Goal: Information Seeking & Learning: Understand process/instructions

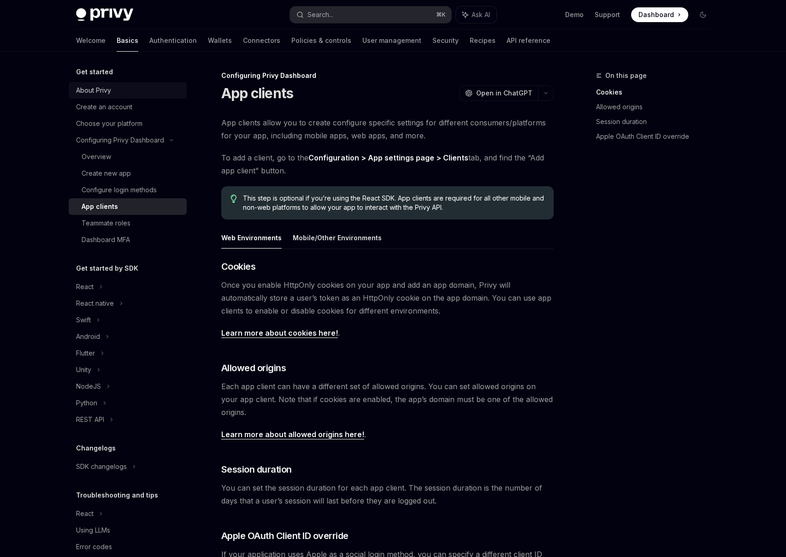
click at [112, 96] on link "About Privy" at bounding box center [128, 90] width 118 height 17
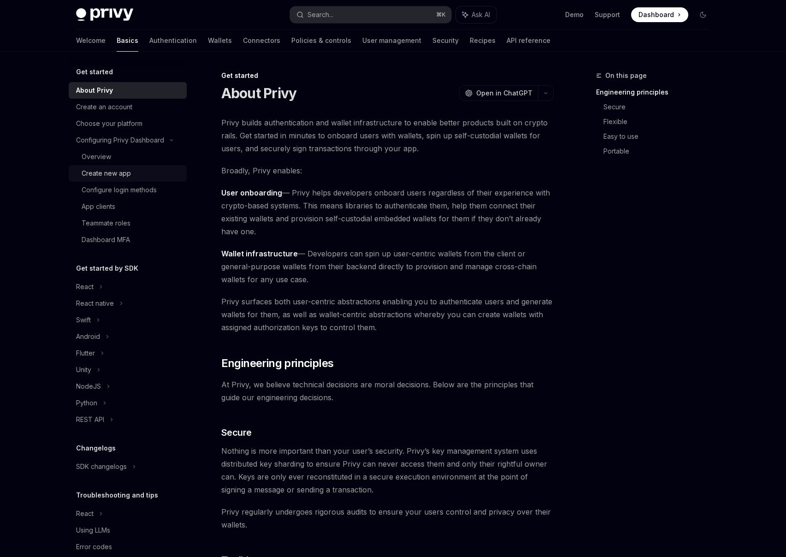
click at [129, 177] on div "Create new app" at bounding box center [106, 173] width 49 height 11
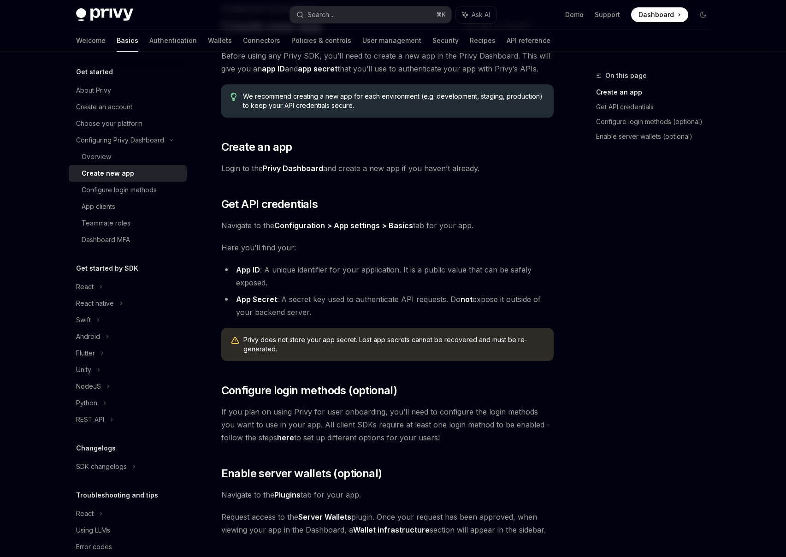
scroll to position [183, 0]
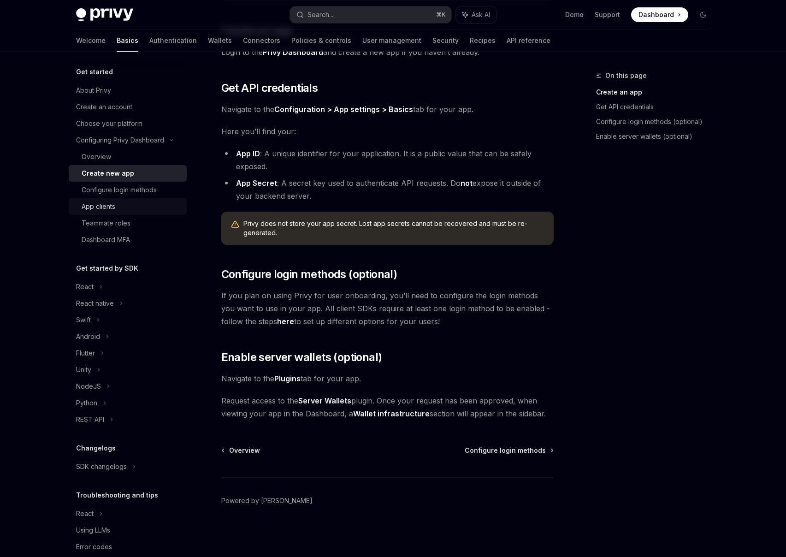
click at [138, 205] on div "App clients" at bounding box center [132, 206] width 100 height 11
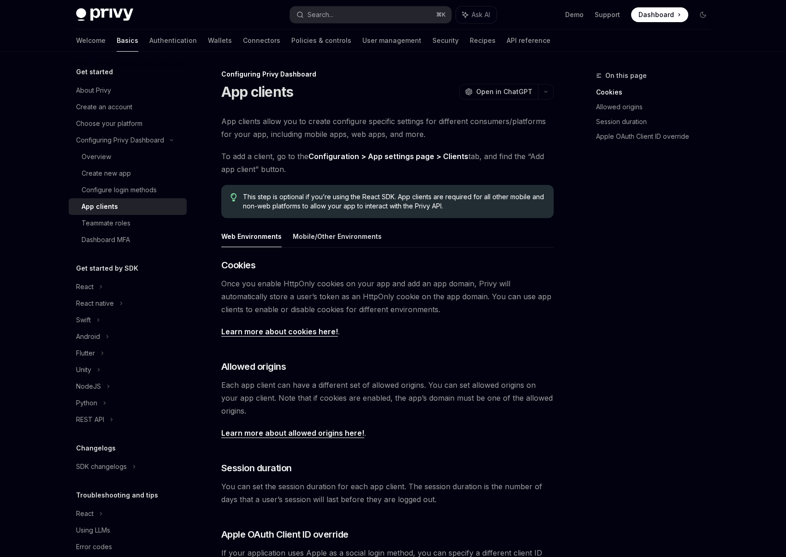
scroll to position [2, 0]
click at [124, 290] on div "React" at bounding box center [128, 286] width 118 height 17
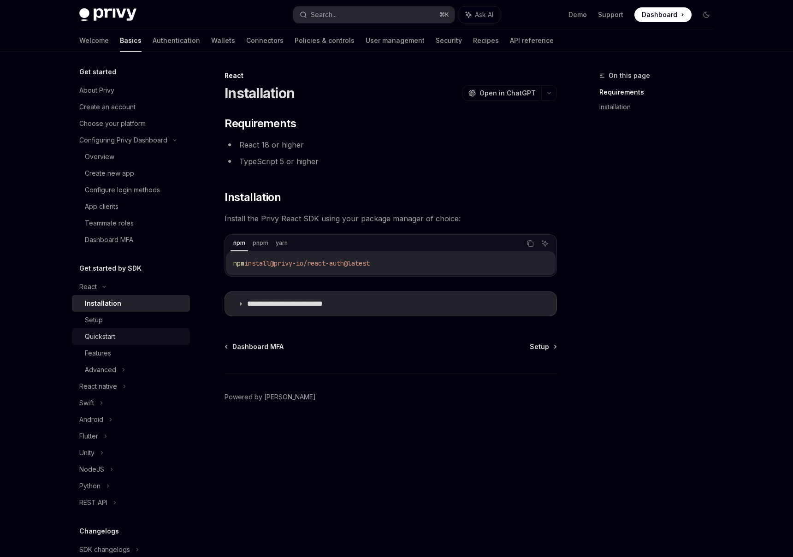
click at [125, 336] on div "Quickstart" at bounding box center [135, 336] width 100 height 11
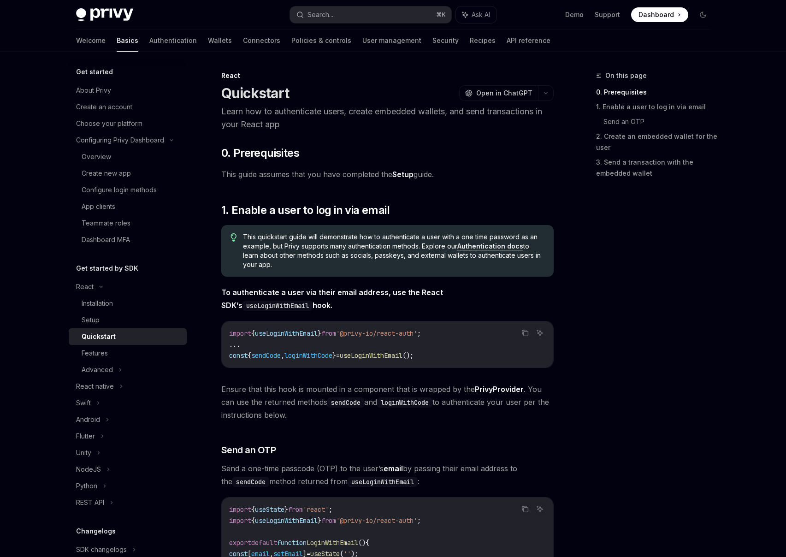
click at [406, 175] on link "Setup" at bounding box center [402, 175] width 21 height 10
type textarea "*"
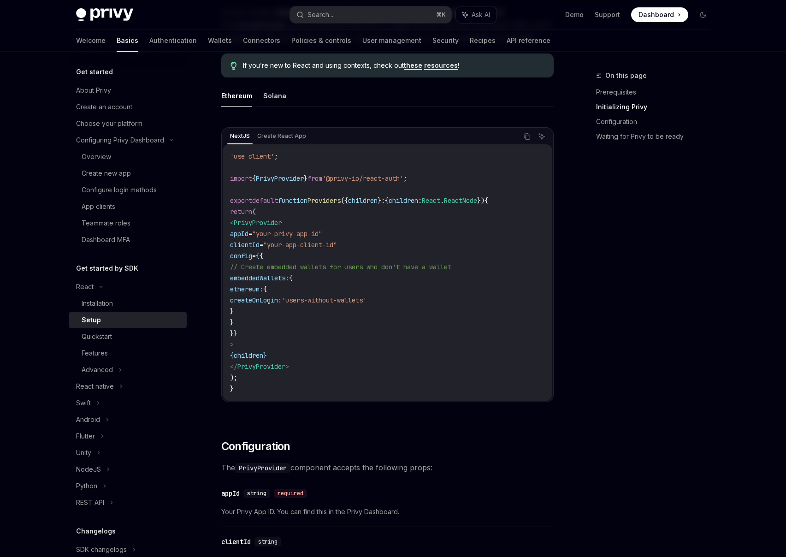
scroll to position [260, 0]
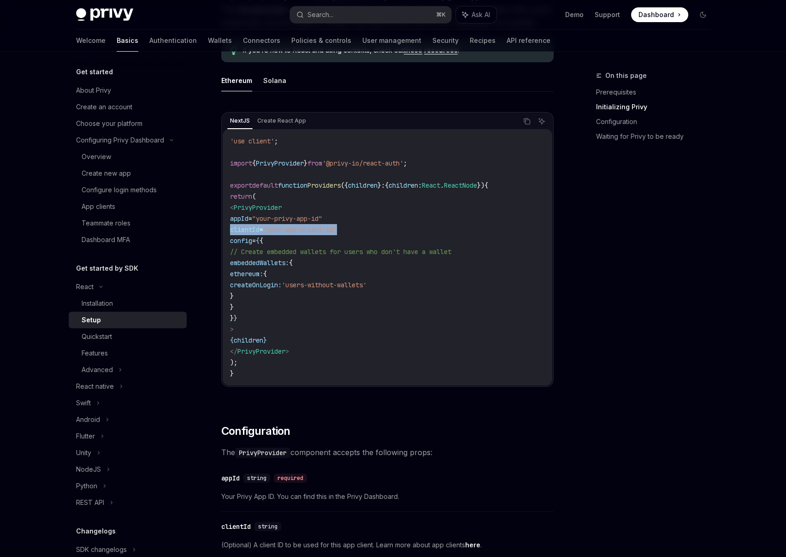
drag, startPoint x: 379, startPoint y: 229, endPoint x: 230, endPoint y: 230, distance: 148.9
click at [230, 230] on code "'use client' ; import { PrivyProvider } from '@privy-io/react-auth' ; export de…" at bounding box center [387, 257] width 315 height 243
click at [557, 230] on div "On this page Prerequisites Initializing Privy Configuration Waiting for Privy t…" at bounding box center [393, 563] width 649 height 1544
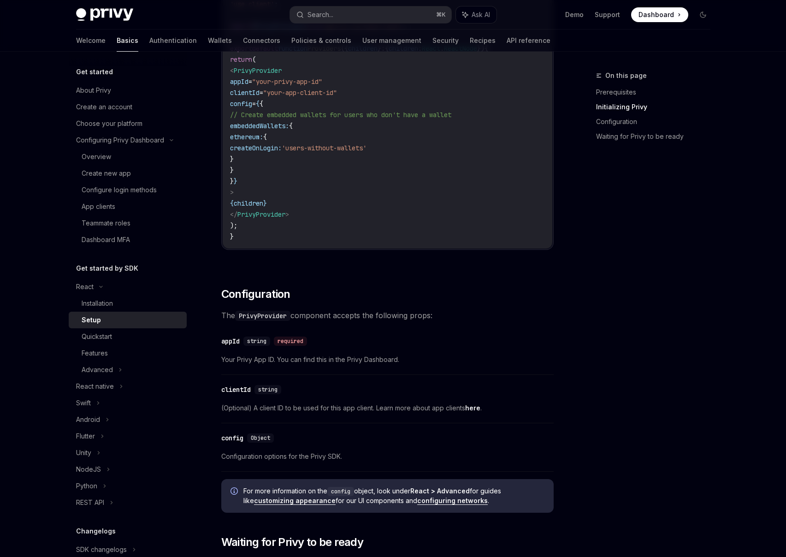
scroll to position [271, 0]
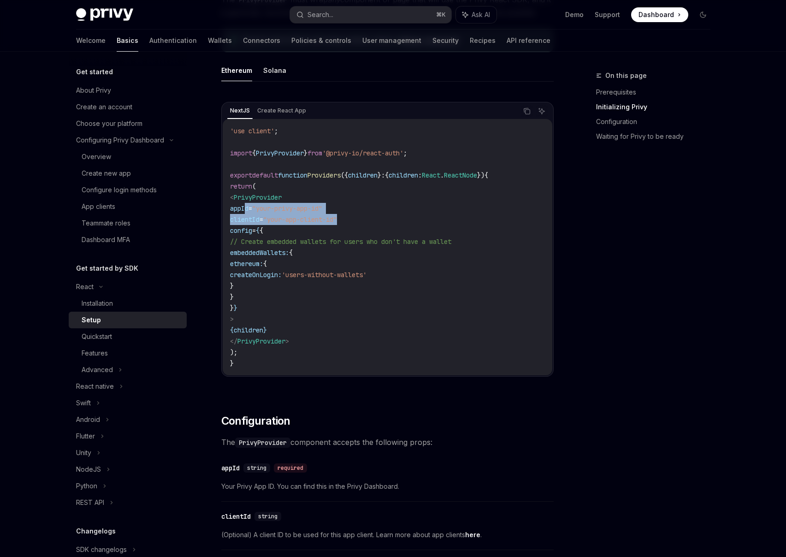
drag, startPoint x: 377, startPoint y: 221, endPoint x: 244, endPoint y: 211, distance: 132.7
click at [244, 211] on code "'use client' ; import { PrivyProvider } from '@privy-io/react-auth' ; export de…" at bounding box center [387, 246] width 315 height 243
click at [314, 218] on span ""your-app-client-id"" at bounding box center [300, 219] width 74 height 8
drag, startPoint x: 364, startPoint y: 217, endPoint x: 257, endPoint y: 212, distance: 107.5
click at [235, 211] on code "'use client' ; import { PrivyProvider } from '@privy-io/react-auth' ; export de…" at bounding box center [387, 246] width 315 height 243
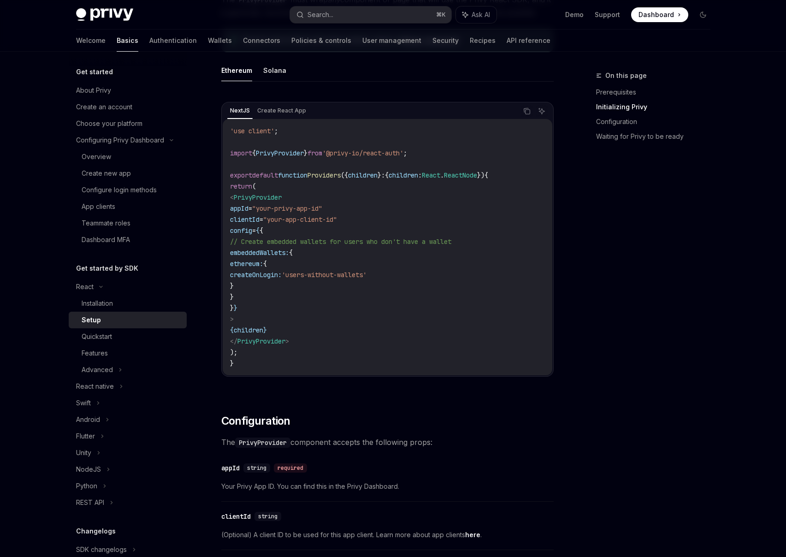
click at [271, 213] on code "'use client' ; import { PrivyProvider } from '@privy-io/react-auth' ; export de…" at bounding box center [387, 246] width 315 height 243
